Goal: Information Seeking & Learning: Learn about a topic

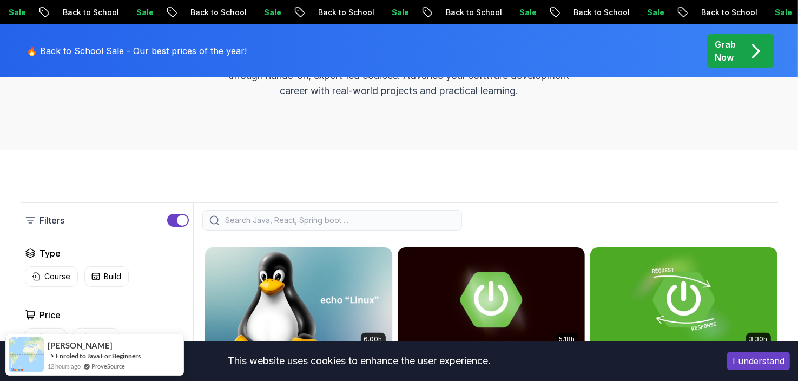
scroll to position [54, 0]
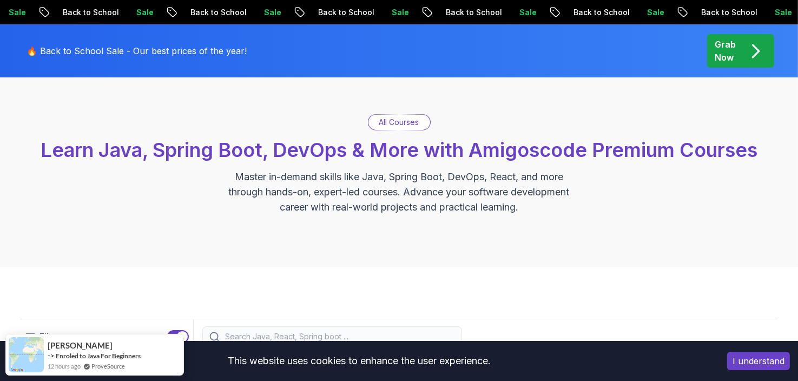
click at [420, 118] on div "All Courses" at bounding box center [400, 122] width 62 height 15
click at [412, 126] on p "All Courses" at bounding box center [399, 122] width 40 height 11
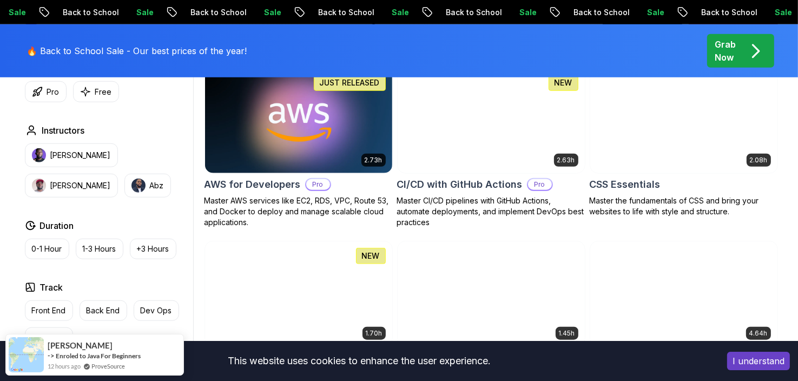
scroll to position [866, 0]
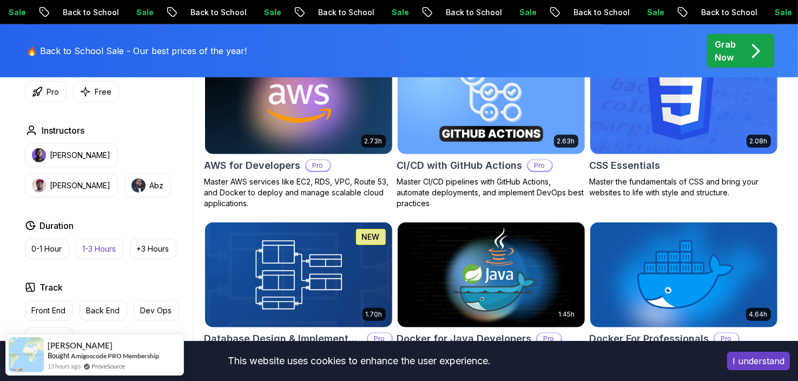
click at [106, 247] on p "1-3 Hours" at bounding box center [100, 249] width 34 height 11
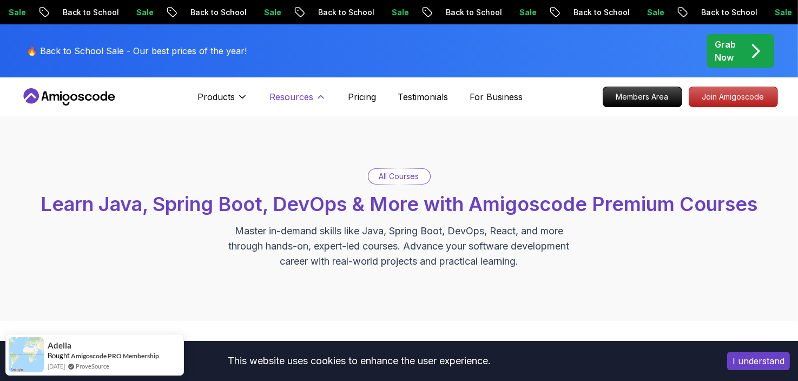
click at [320, 98] on icon at bounding box center [321, 96] width 11 height 11
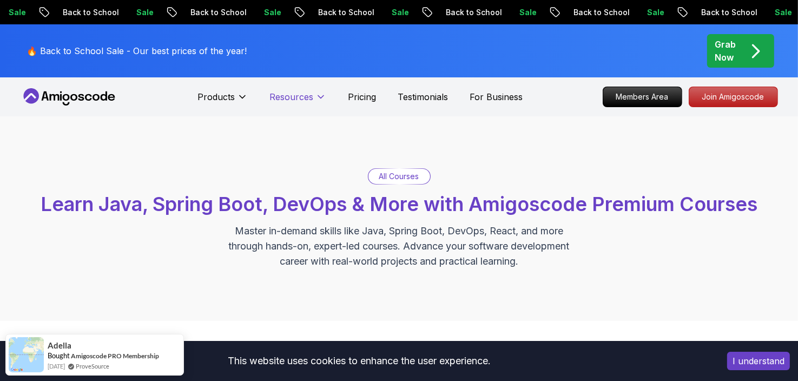
click at [320, 98] on icon at bounding box center [320, 97] width 5 height 3
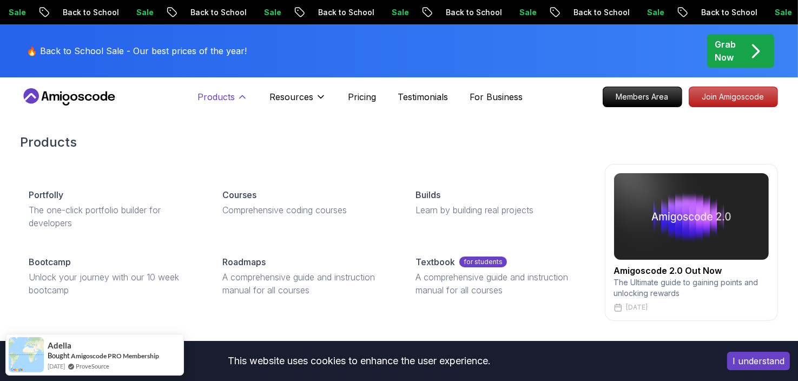
click at [242, 94] on icon at bounding box center [242, 96] width 11 height 11
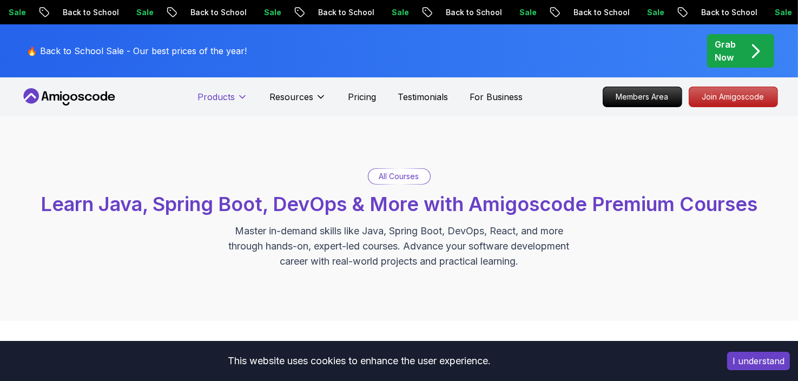
click at [242, 94] on icon at bounding box center [242, 96] width 11 height 11
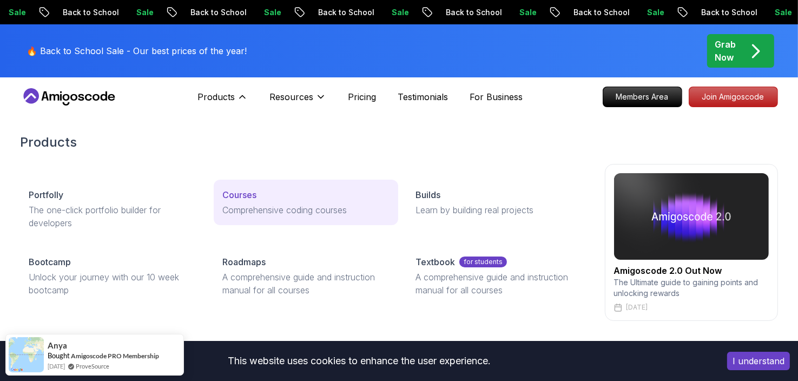
click at [248, 198] on p "Courses" at bounding box center [239, 194] width 34 height 13
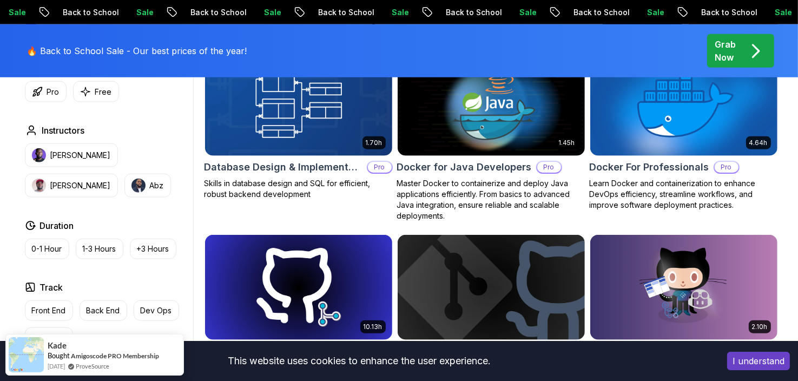
scroll to position [974, 0]
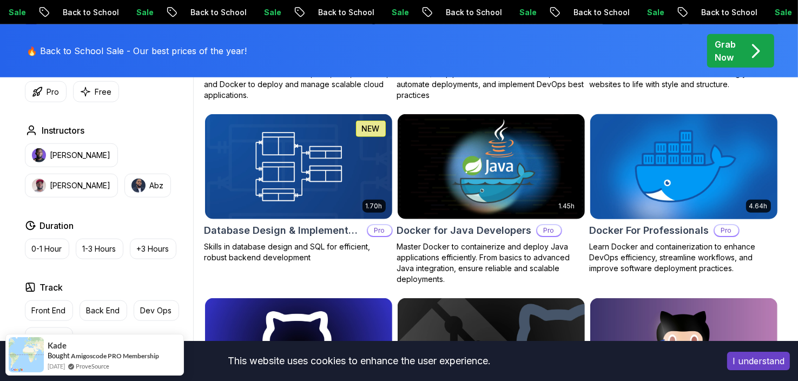
click at [661, 167] on img at bounding box center [684, 167] width 196 height 110
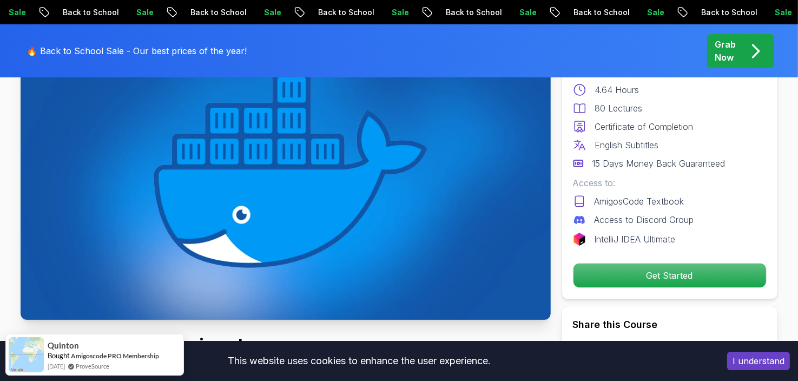
scroll to position [54, 0]
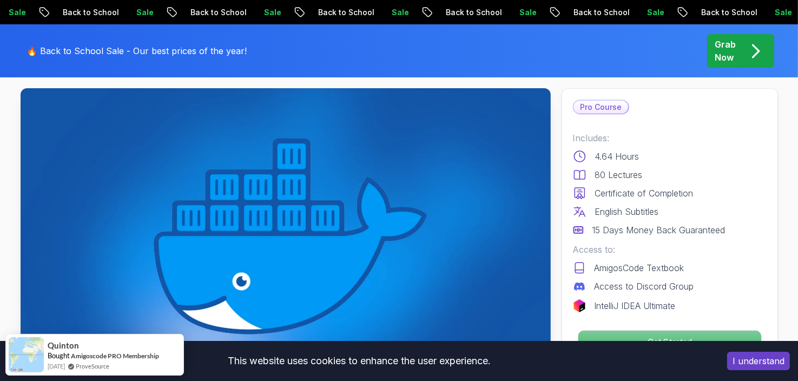
click at [651, 339] on p "Get Started" at bounding box center [669, 342] width 183 height 23
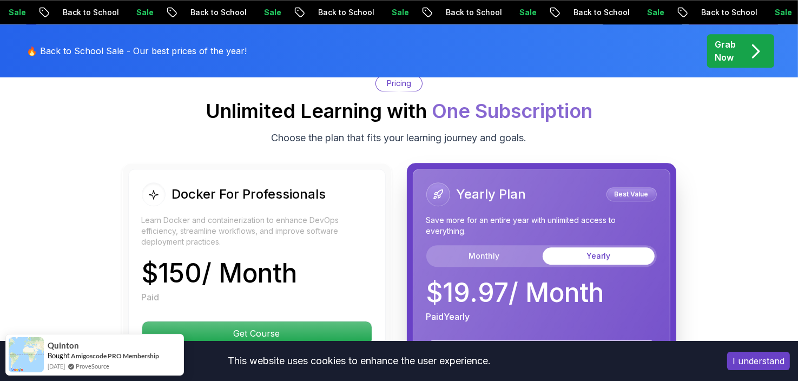
scroll to position [2760, 0]
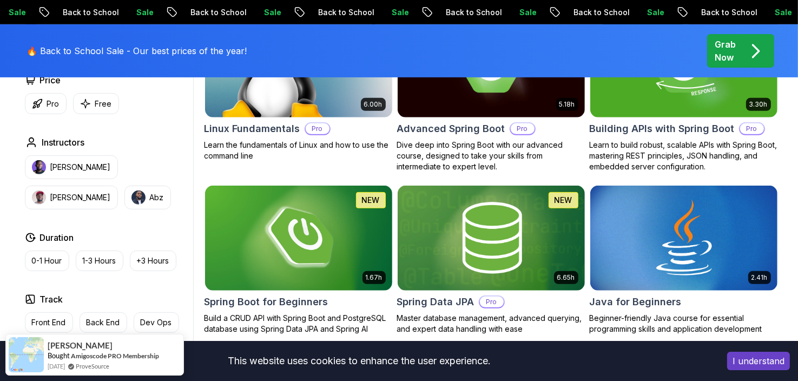
scroll to position [379, 0]
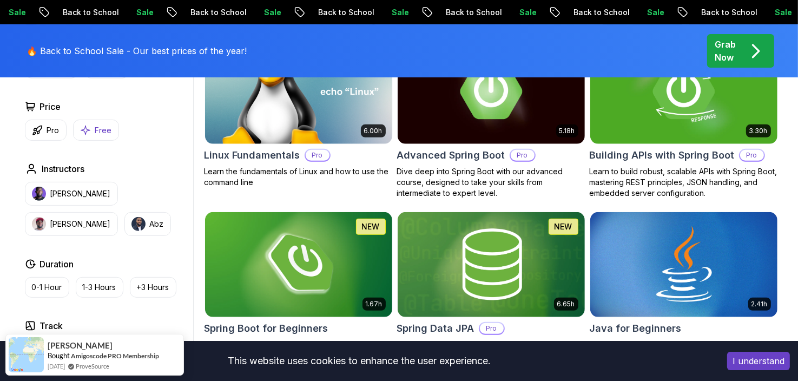
click at [93, 128] on button "Free" at bounding box center [96, 130] width 46 height 21
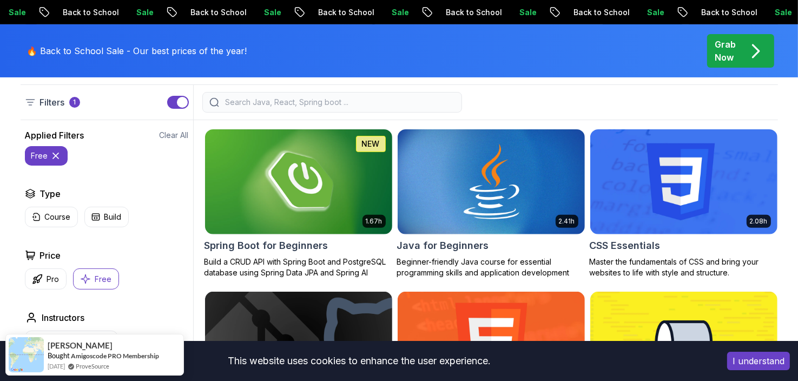
scroll to position [271, 0]
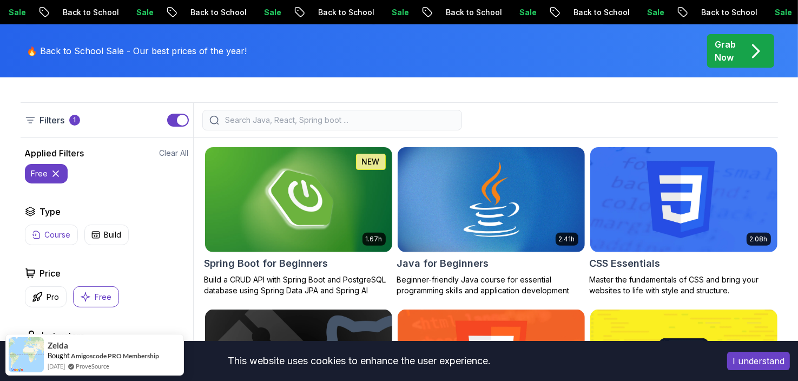
click at [54, 230] on p "Course" at bounding box center [58, 235] width 26 height 11
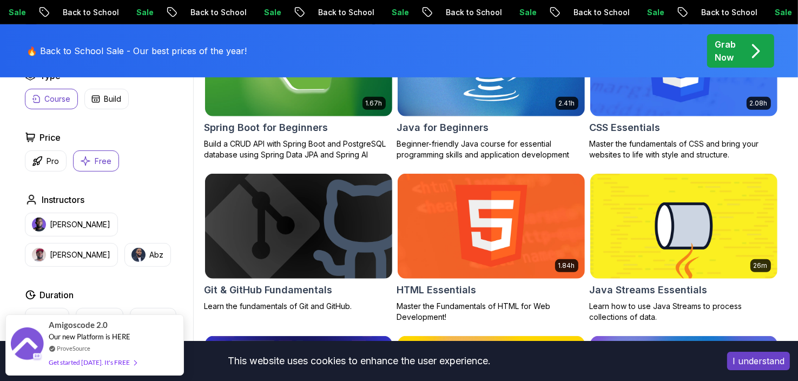
scroll to position [433, 0]
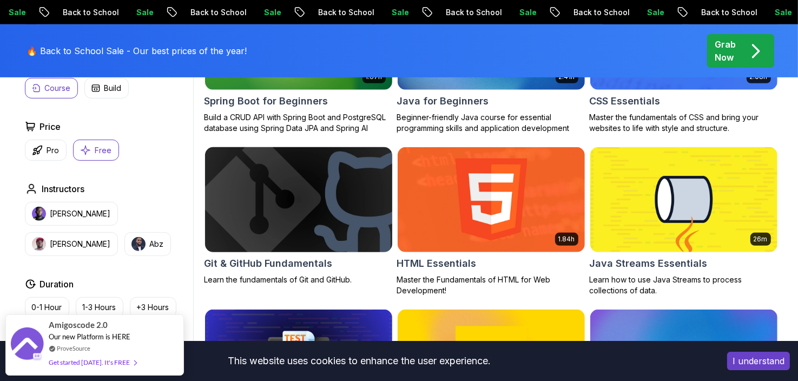
click at [311, 194] on img at bounding box center [298, 200] width 196 height 110
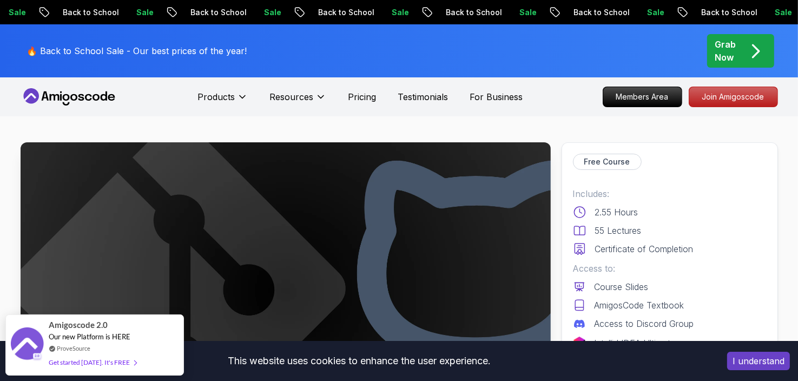
scroll to position [162, 0]
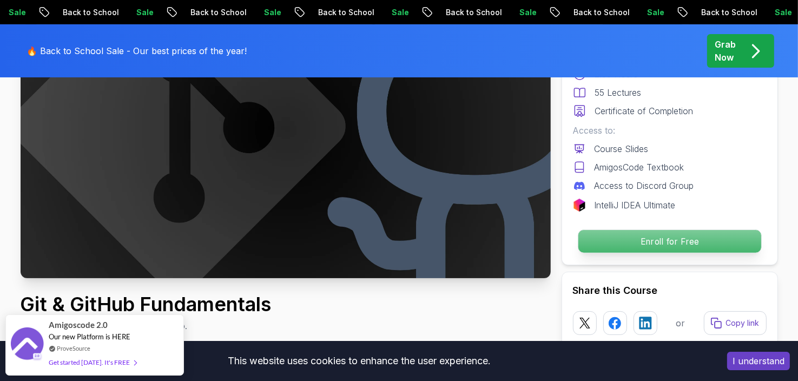
click at [658, 239] on p "Enroll for Free" at bounding box center [669, 241] width 183 height 23
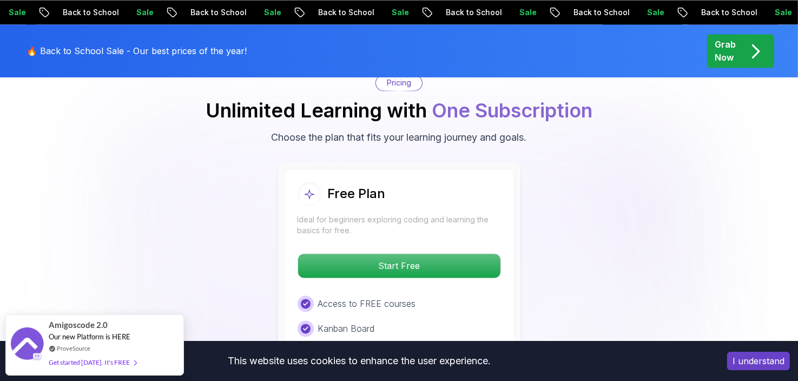
scroll to position [2074, 0]
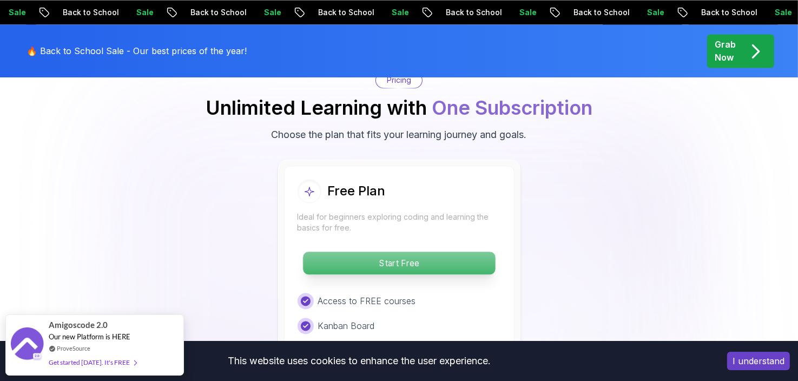
click at [418, 255] on p "Start Free" at bounding box center [399, 263] width 192 height 23
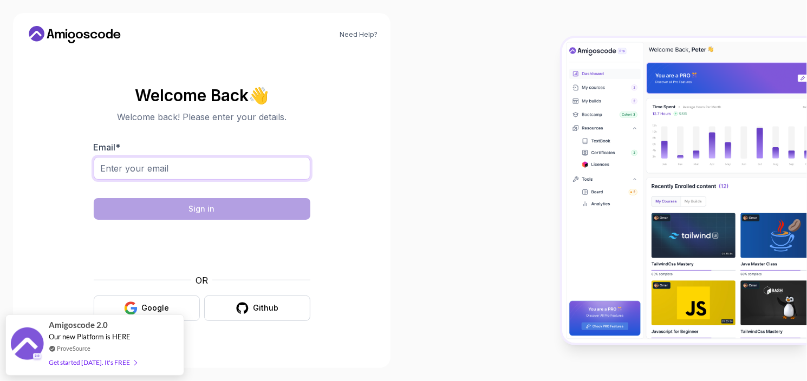
click at [222, 161] on input "Email *" at bounding box center [202, 168] width 217 height 23
type input "[EMAIL_ADDRESS][DOMAIN_NAME]"
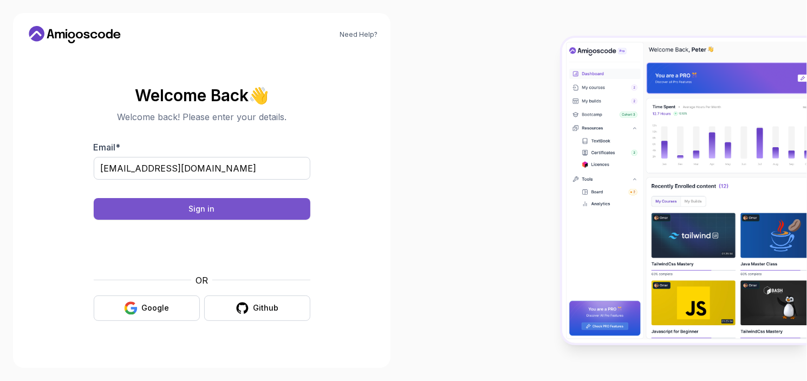
click at [248, 206] on button "Sign in" at bounding box center [202, 209] width 217 height 22
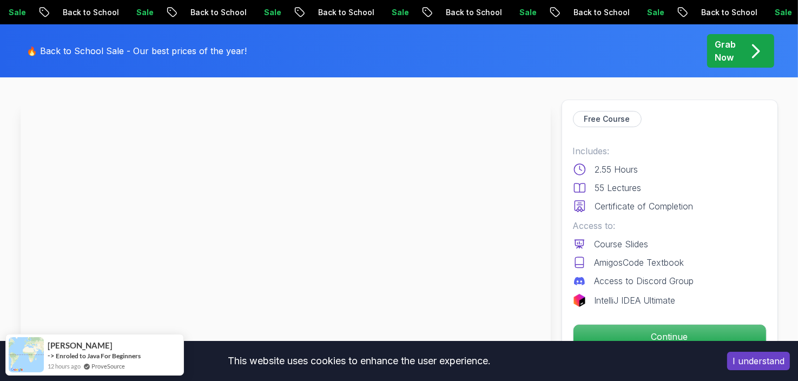
scroll to position [108, 0]
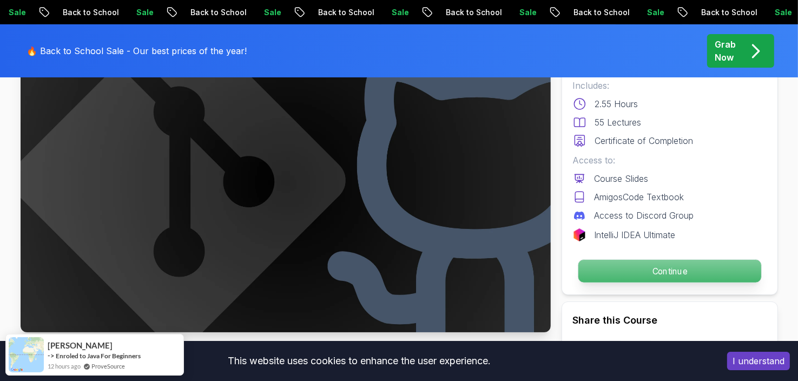
click at [702, 270] on p "Continue" at bounding box center [669, 271] width 183 height 23
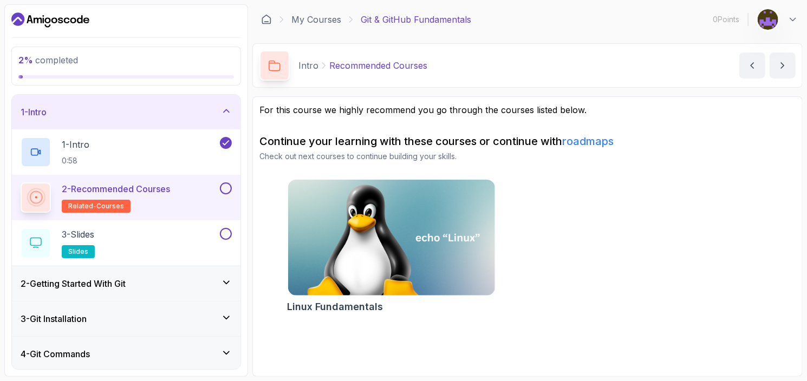
click at [126, 282] on h3 "2 - Getting Started With Git" at bounding box center [73, 283] width 105 height 13
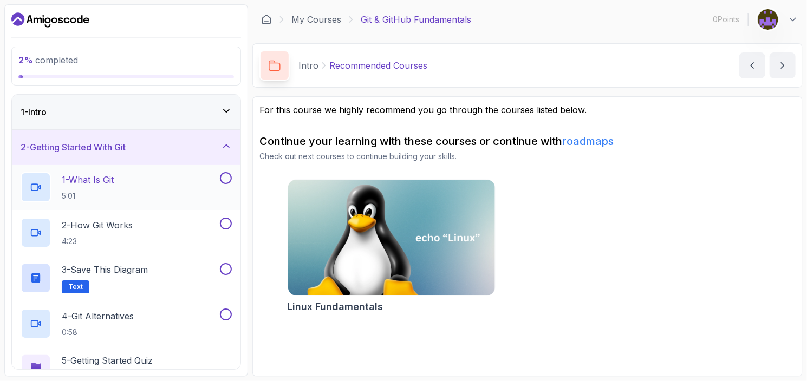
click at [123, 178] on div "1 - What Is Git 5:01" at bounding box center [119, 187] width 197 height 30
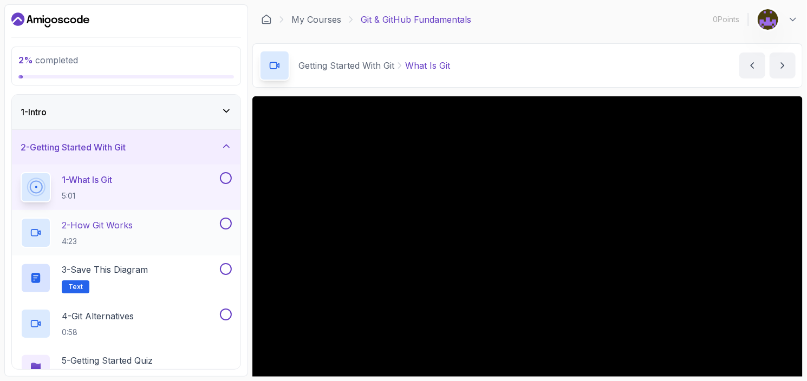
click at [122, 230] on p "2 - How Git Works" at bounding box center [97, 225] width 71 height 13
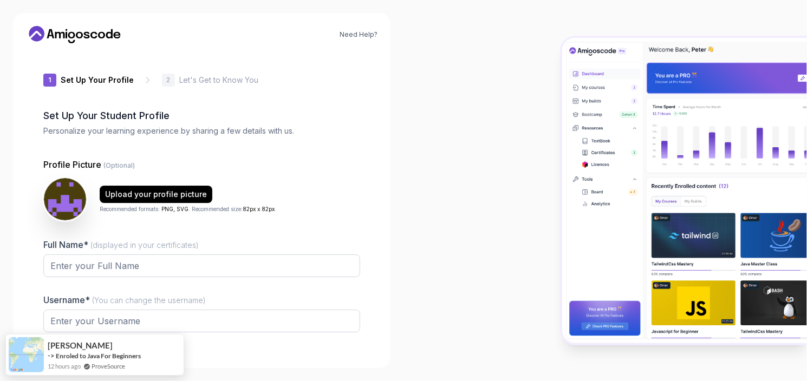
type input "cleverfalcon1434e"
click at [704, 51] on img at bounding box center [684, 190] width 245 height 305
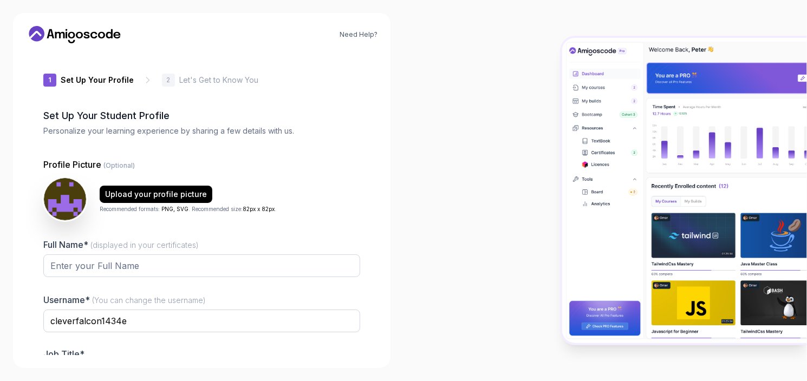
click at [106, 23] on div "Need Help? 1 Set Up Your Profile 1 Set Up Your Profile 2 Let's Get to Know You …" at bounding box center [201, 190] width 377 height 355
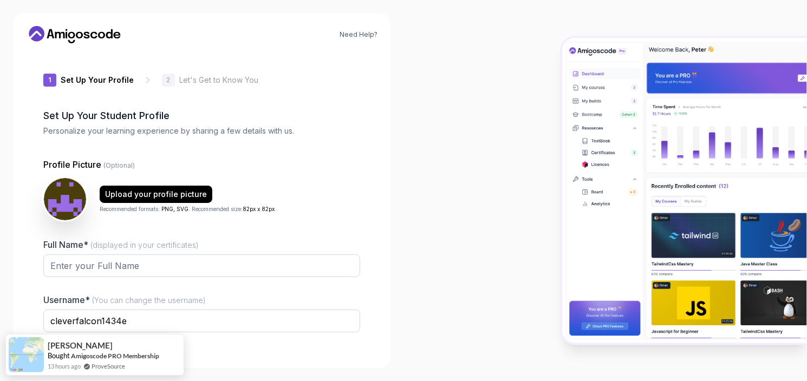
click at [106, 27] on icon at bounding box center [74, 34] width 97 height 17
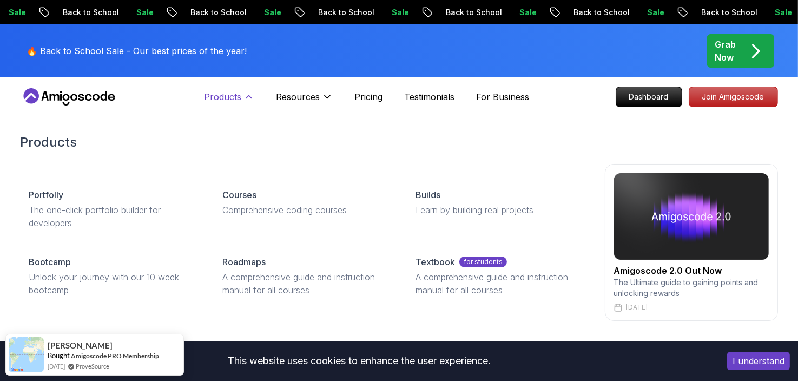
click at [245, 100] on icon at bounding box center [249, 96] width 11 height 11
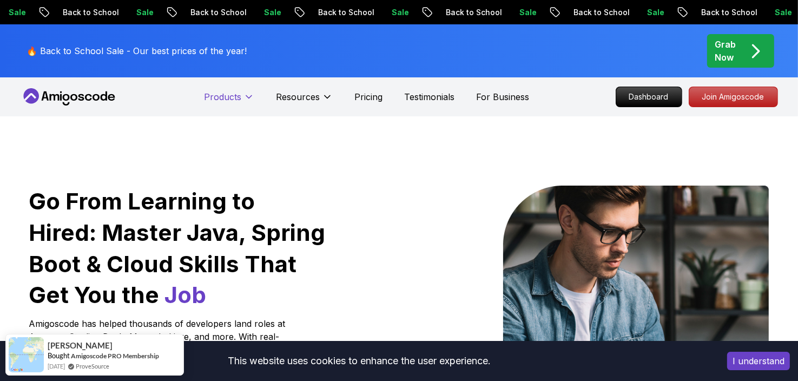
click at [245, 100] on icon at bounding box center [249, 96] width 11 height 11
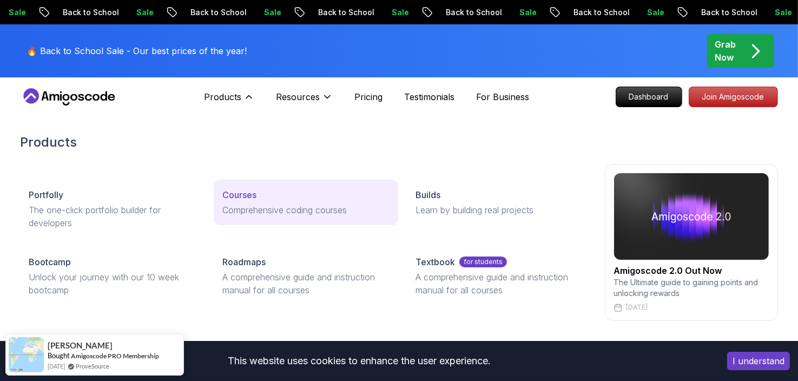
click at [262, 208] on p "Comprehensive coding courses" at bounding box center [305, 210] width 167 height 13
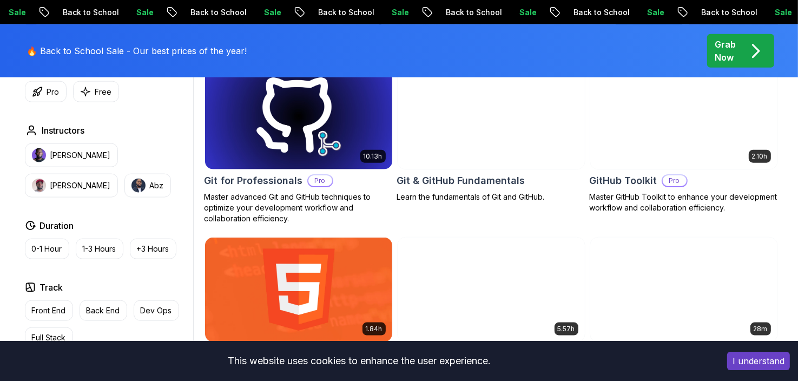
scroll to position [1299, 0]
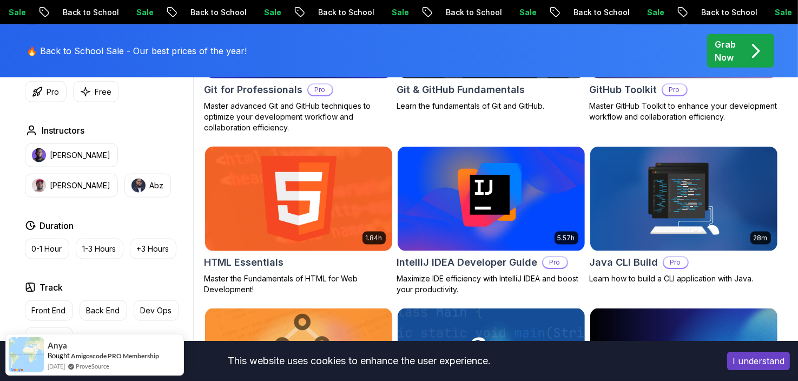
click at [296, 178] on img at bounding box center [298, 199] width 196 height 110
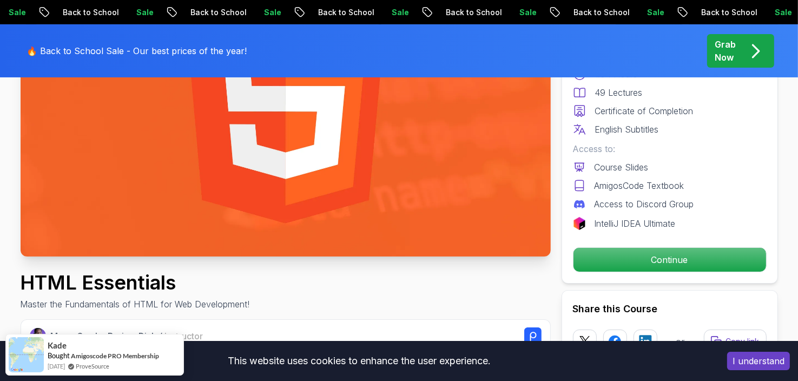
scroll to position [217, 0]
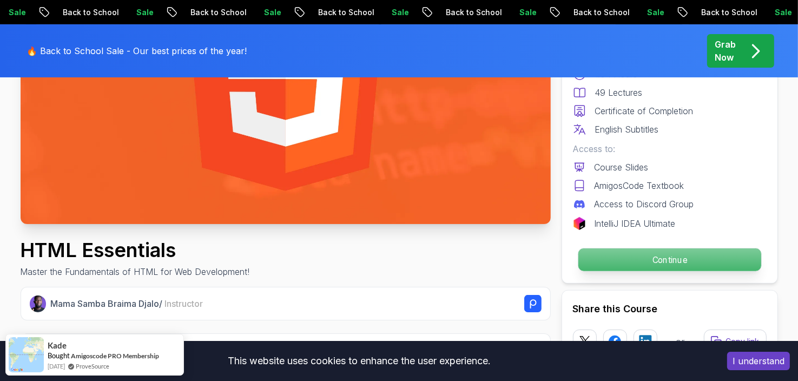
click at [675, 267] on p "Continue" at bounding box center [669, 259] width 183 height 23
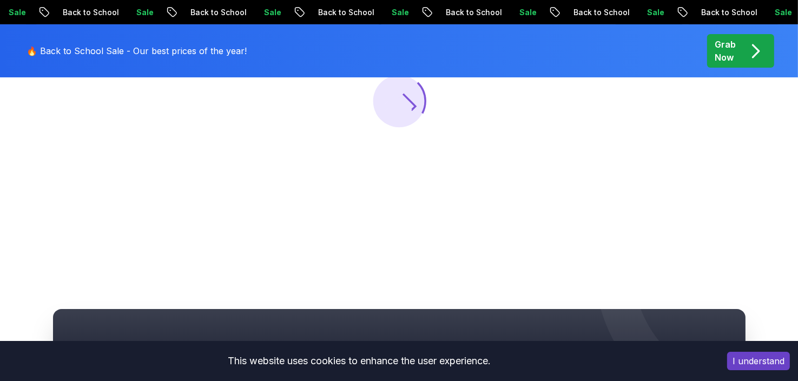
scroll to position [217, 0]
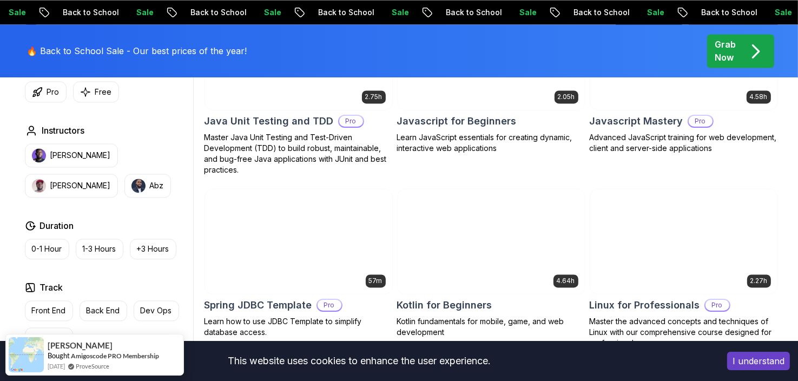
scroll to position [2219, 0]
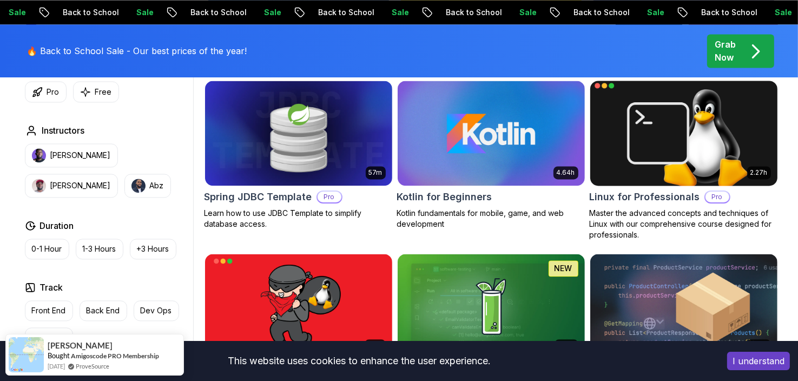
click at [708, 123] on img at bounding box center [684, 133] width 196 height 110
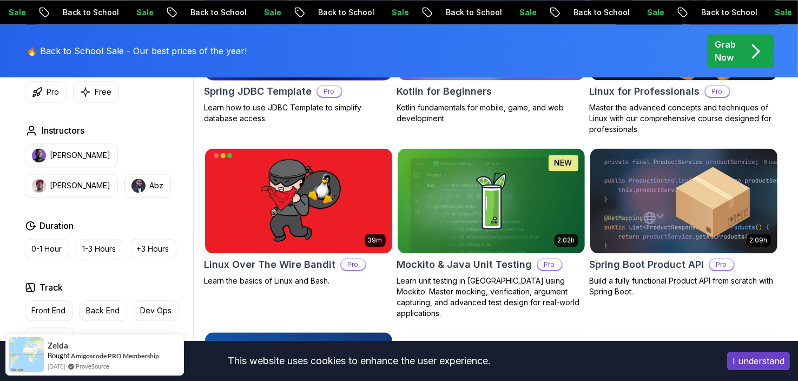
scroll to position [2328, 0]
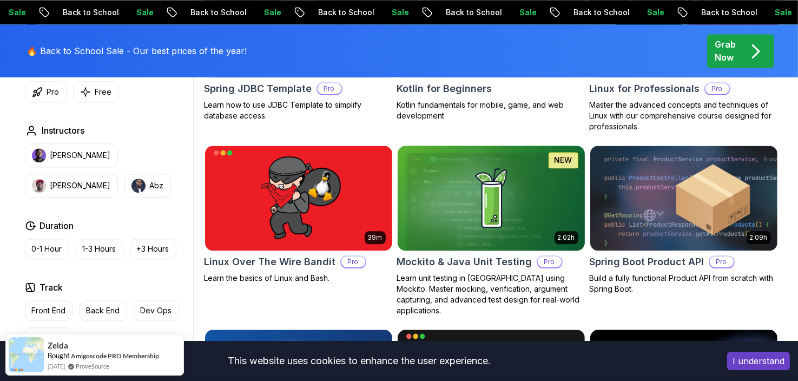
click at [499, 169] on img at bounding box center [491, 198] width 196 height 110
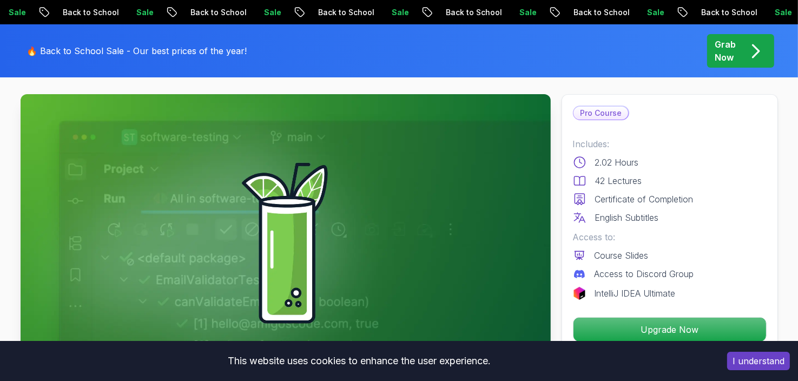
scroll to position [108, 0]
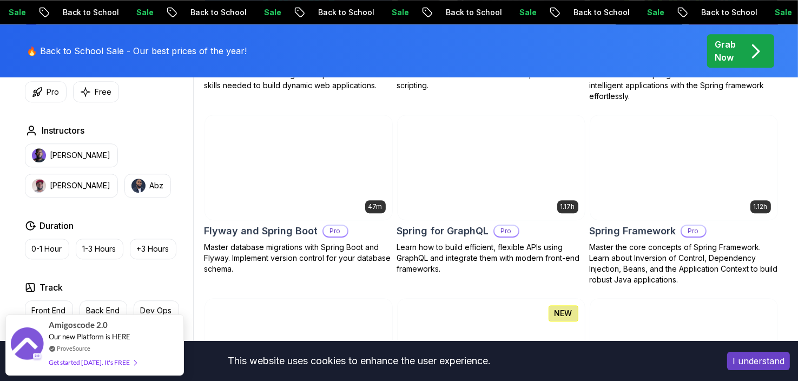
scroll to position [2735, 0]
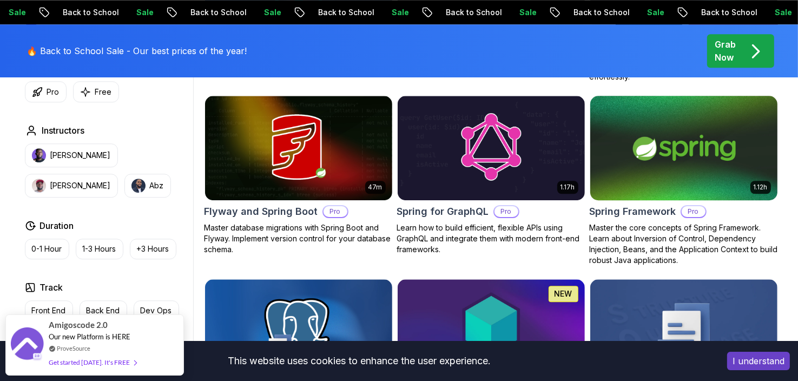
click at [672, 155] on img at bounding box center [684, 148] width 196 height 110
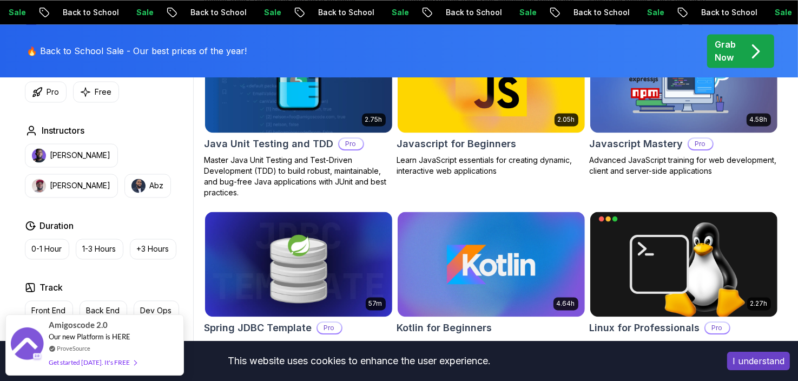
scroll to position [2085, 0]
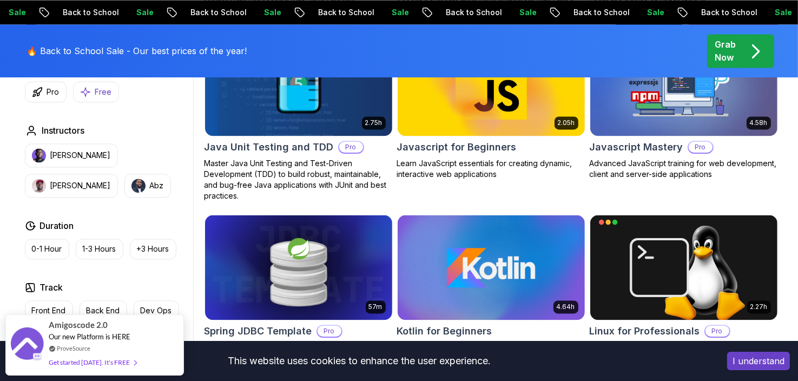
click at [105, 94] on p "Free" at bounding box center [103, 92] width 17 height 11
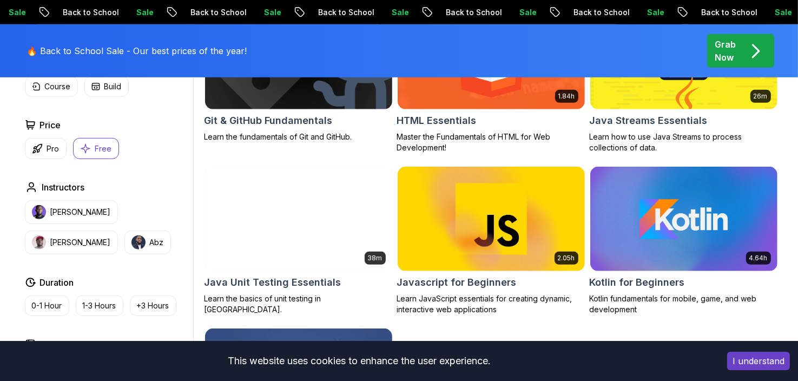
scroll to position [569, 0]
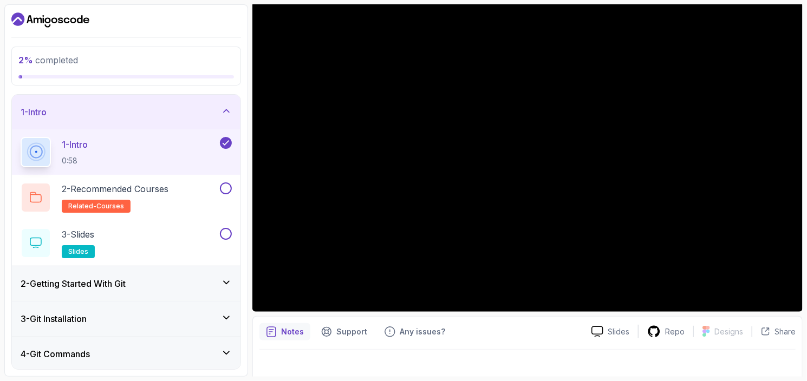
scroll to position [104, 0]
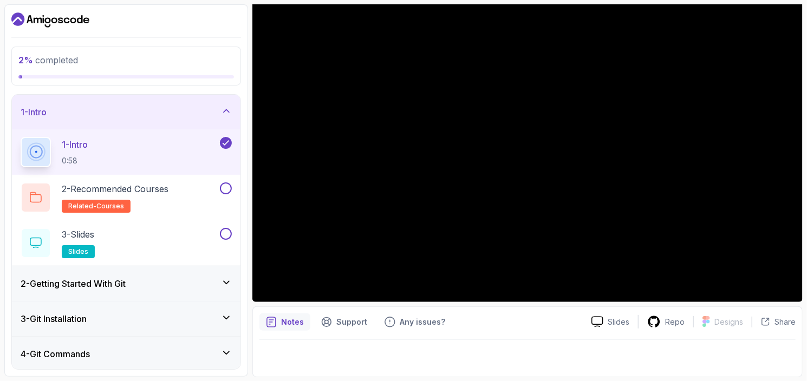
click at [129, 312] on div "3 - Git Installation" at bounding box center [126, 318] width 211 height 13
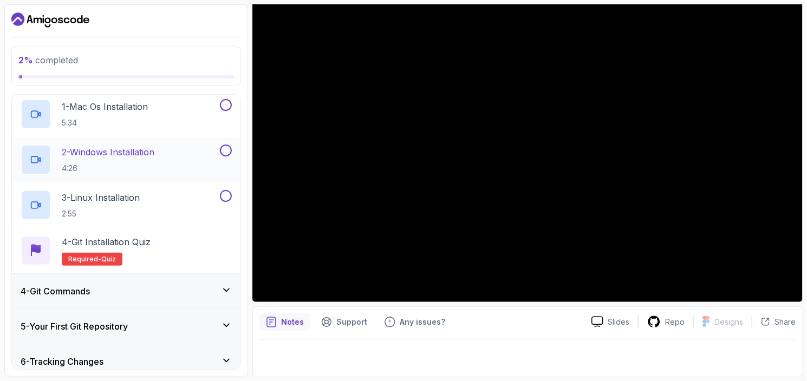
scroll to position [162, 0]
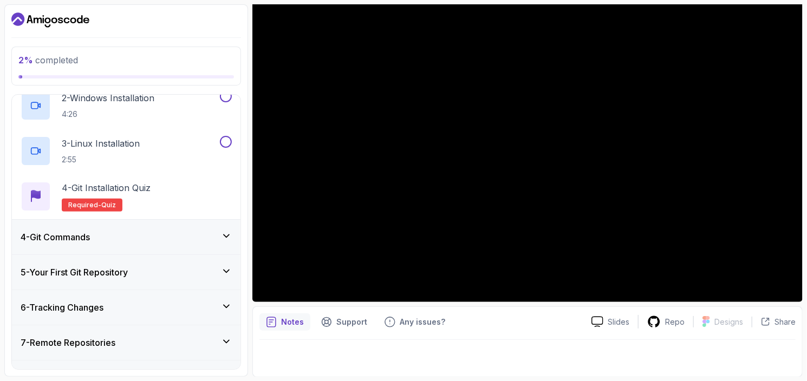
click at [120, 238] on div "4 - Git Commands" at bounding box center [126, 237] width 211 height 13
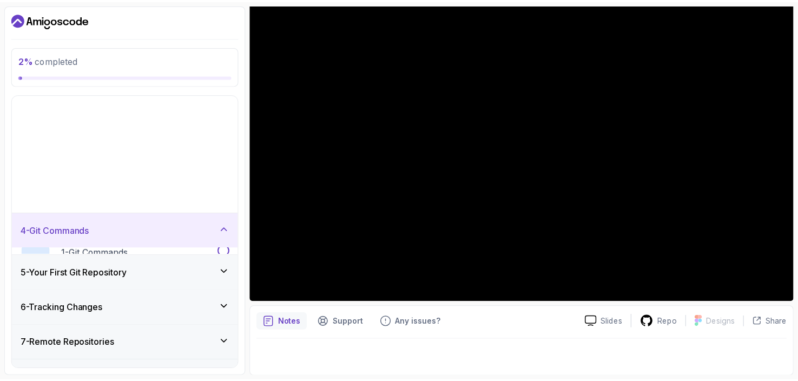
scroll to position [40, 0]
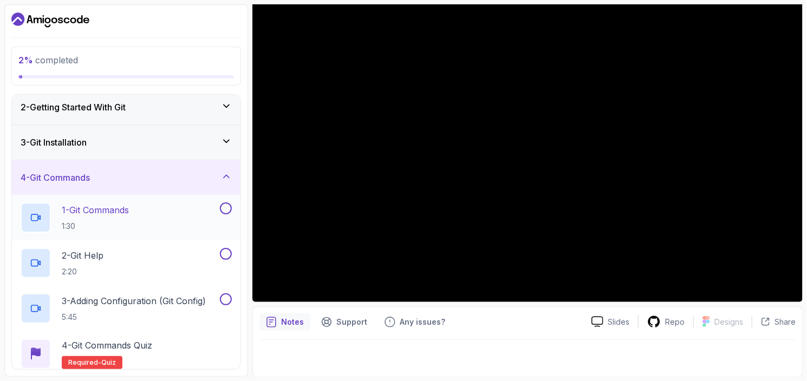
click at [126, 211] on p "1 - Git Commands" at bounding box center [95, 210] width 67 height 13
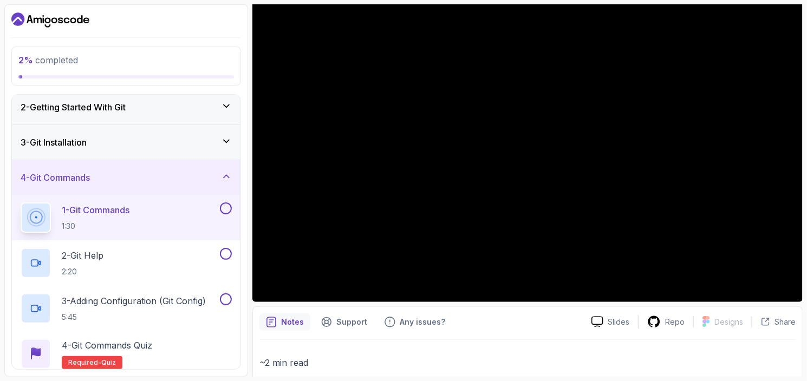
click at [46, 22] on icon "Dashboard" at bounding box center [47, 20] width 6 height 6
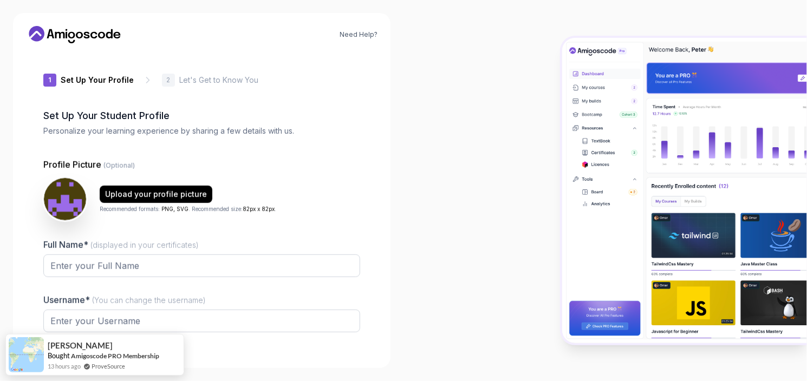
type input "dynamichummingbird58da6"
click at [53, 34] on icon at bounding box center [74, 34] width 97 height 17
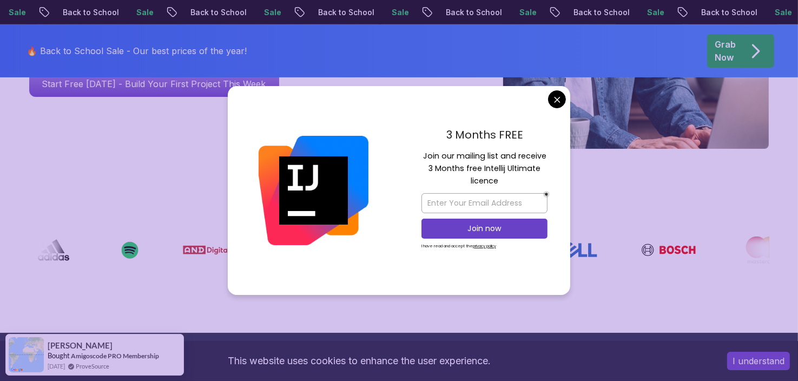
scroll to position [271, 0]
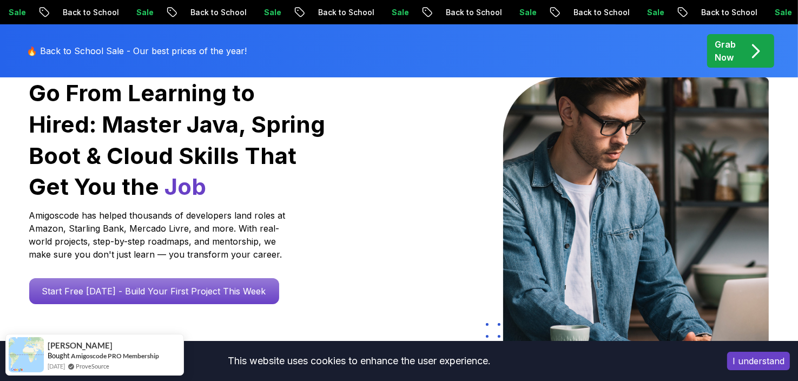
scroll to position [162, 0]
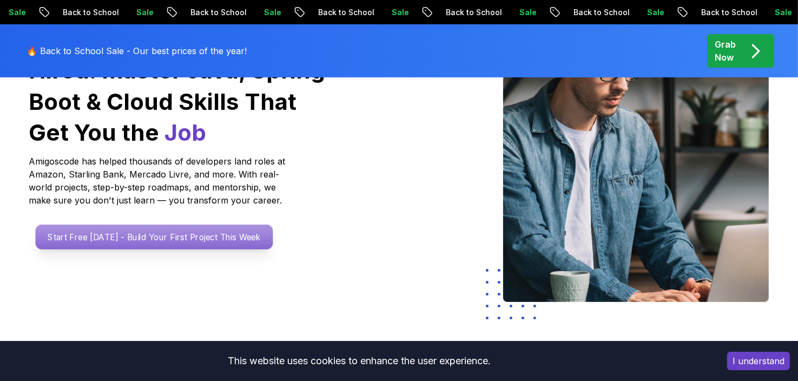
click at [215, 239] on p "Start Free Today - Build Your First Project This Week" at bounding box center [154, 237] width 238 height 25
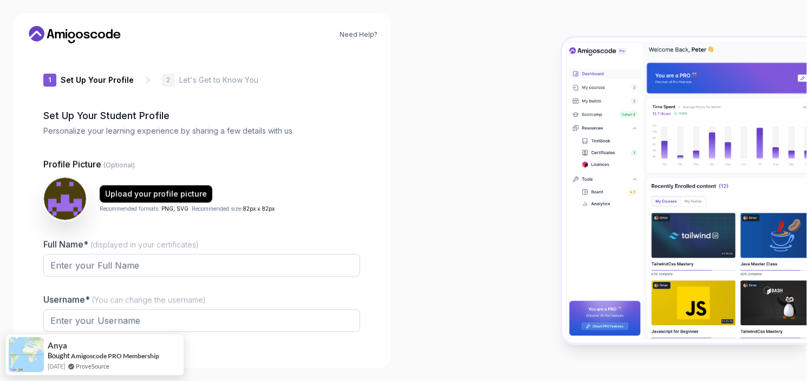
type input "briskcougar2d044"
click at [102, 37] on icon at bounding box center [74, 34] width 97 height 17
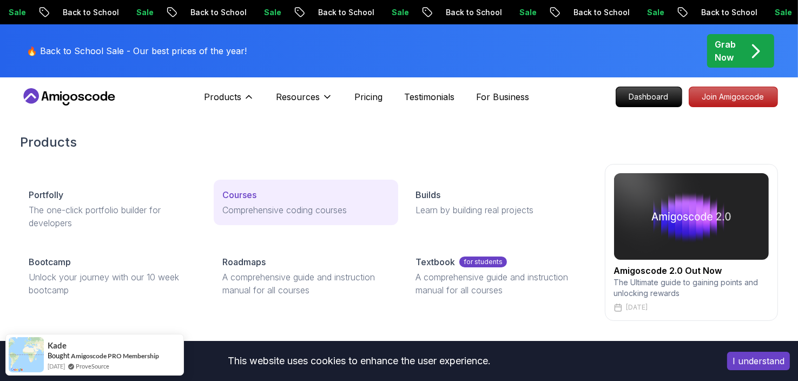
click at [250, 193] on p "Courses" at bounding box center [239, 194] width 34 height 13
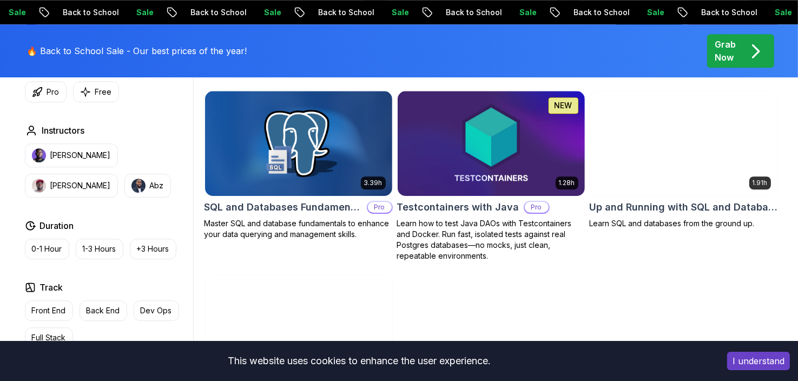
scroll to position [2815, 0]
